Goal: Information Seeking & Learning: Learn about a topic

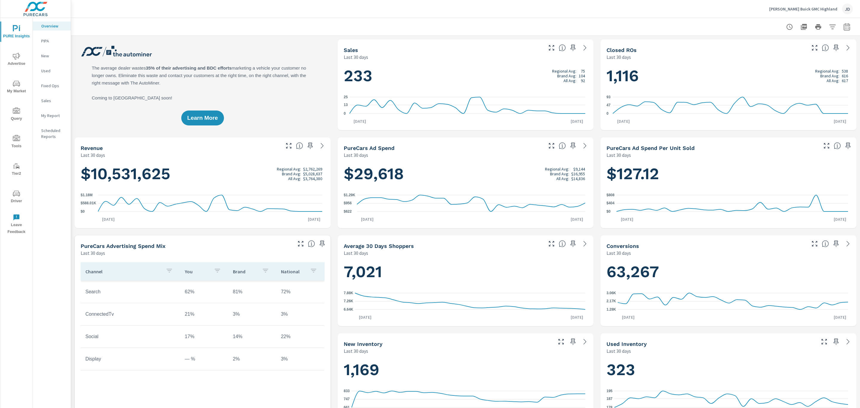
click at [16, 84] on icon "nav menu" at bounding box center [16, 84] width 3 height 0
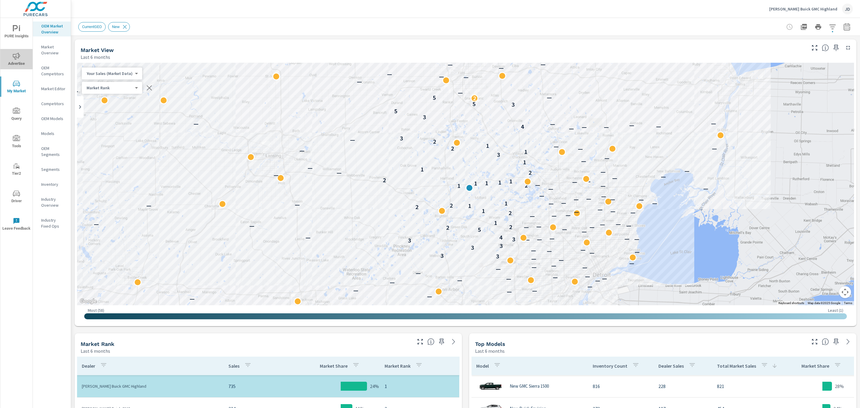
click at [18, 60] on span "Advertise" at bounding box center [16, 60] width 29 height 15
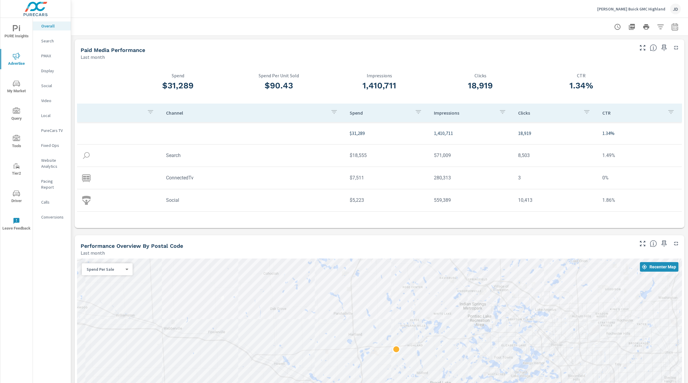
click at [18, 31] on icon "nav menu" at bounding box center [16, 28] width 7 height 7
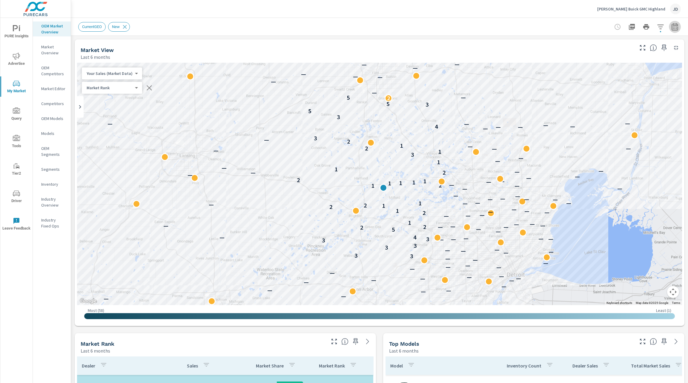
click at [673, 27] on icon "button" at bounding box center [675, 28] width 4 height 2
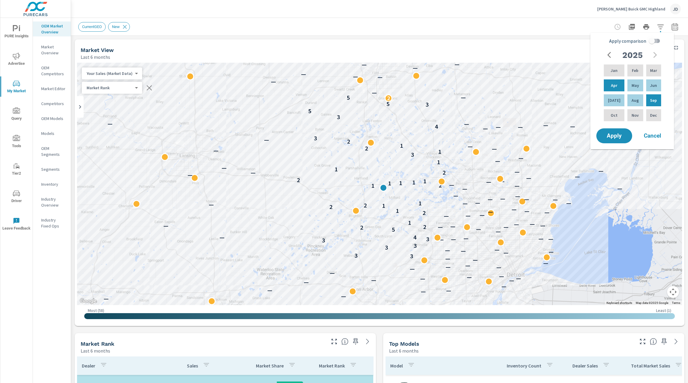
click at [656, 43] on input "Apply comparison" at bounding box center [652, 40] width 34 height 11
checkbox input "true"
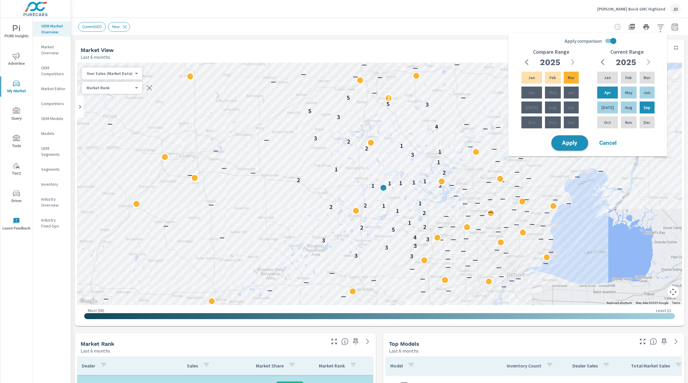
click at [578, 144] on span "Apply" at bounding box center [569, 143] width 24 height 6
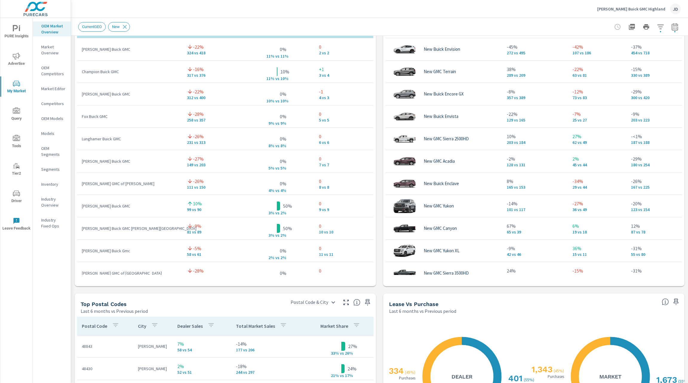
scroll to position [459, 0]
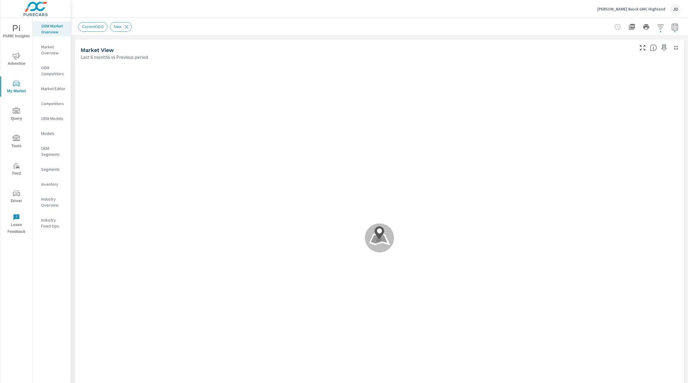
click at [18, 33] on span "PURE Insights" at bounding box center [16, 32] width 29 height 15
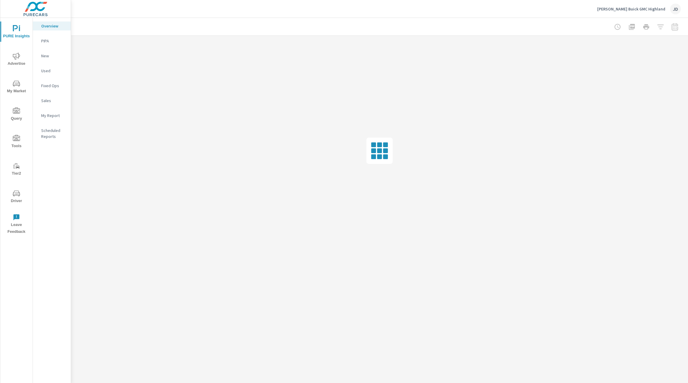
click at [47, 114] on p "My Report" at bounding box center [53, 116] width 25 height 6
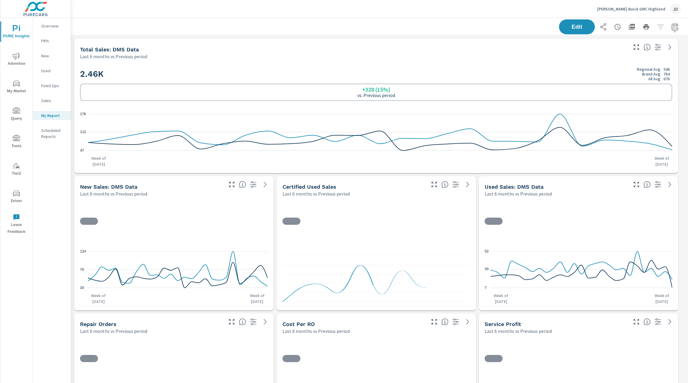
scroll to position [2, 0]
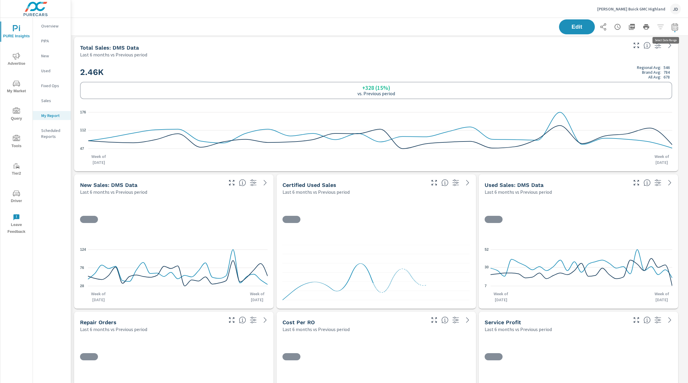
click at [671, 24] on icon "button" at bounding box center [674, 26] width 6 height 7
select select "Last 6 months"
select select "Previous period"
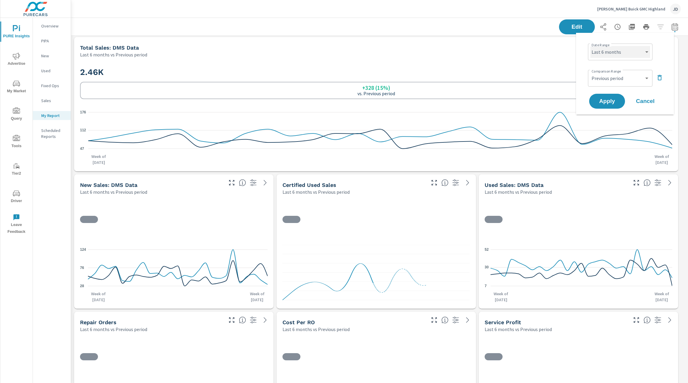
click at [635, 50] on select "Custom Yesterday Last week Last 7 days Last 14 days Last 30 days Last 45 days L…" at bounding box center [620, 52] width 60 height 12
select select "Last month"
click at [590, 46] on select "Custom Yesterday Last week Last 7 days Last 14 days Last 30 days Last 45 days L…" at bounding box center [620, 52] width 60 height 12
click at [626, 80] on select "Custom Previous period Previous month Previous year" at bounding box center [620, 78] width 60 height 12
select select "Previous month"
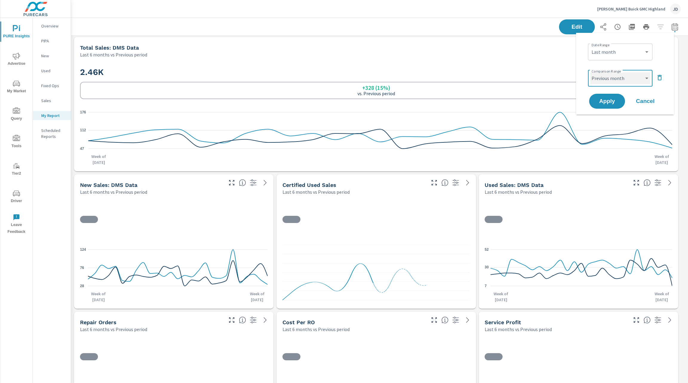
click at [590, 72] on select "Custom Previous period Previous month Previous year" at bounding box center [620, 78] width 60 height 12
click at [609, 103] on span "Apply" at bounding box center [607, 102] width 24 height 6
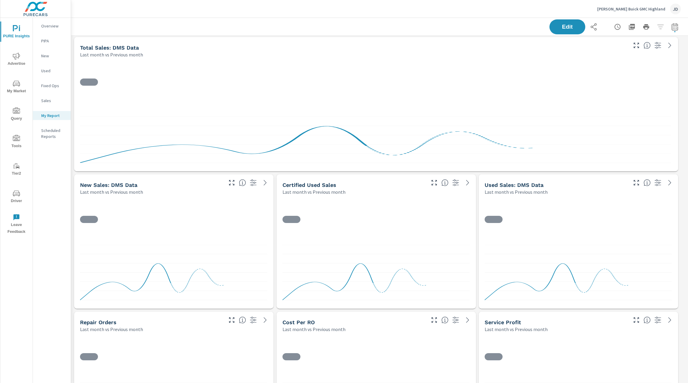
scroll to position [2764, 624]
